Goal: Task Accomplishment & Management: Manage account settings

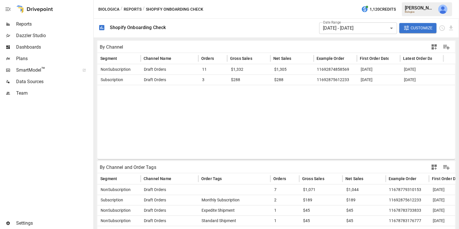
click at [58, 95] on span "Team" at bounding box center [54, 93] width 76 height 7
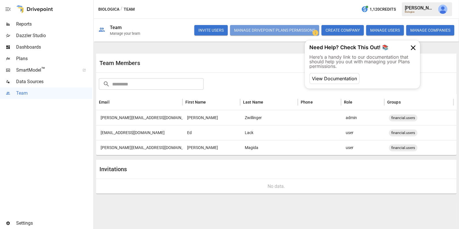
click at [261, 31] on button "Manage Drivepoint Plans Permissions" at bounding box center [274, 30] width 89 height 10
click at [446, 15] on button "button" at bounding box center [443, 9] width 16 height 16
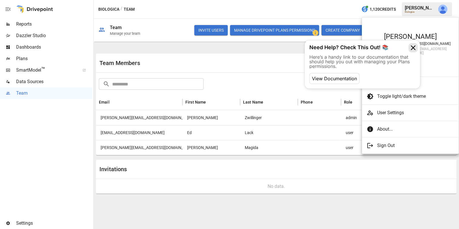
click at [414, 46] on icon at bounding box center [412, 47] width 9 height 9
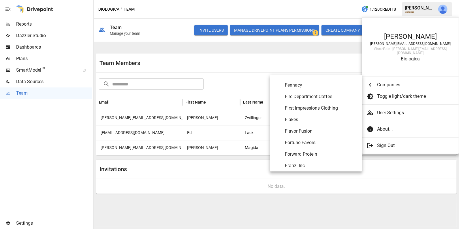
scroll to position [1035, 0]
click at [330, 99] on span "Fire Department Coffee" at bounding box center [321, 97] width 73 height 7
